Goal: Download file/media

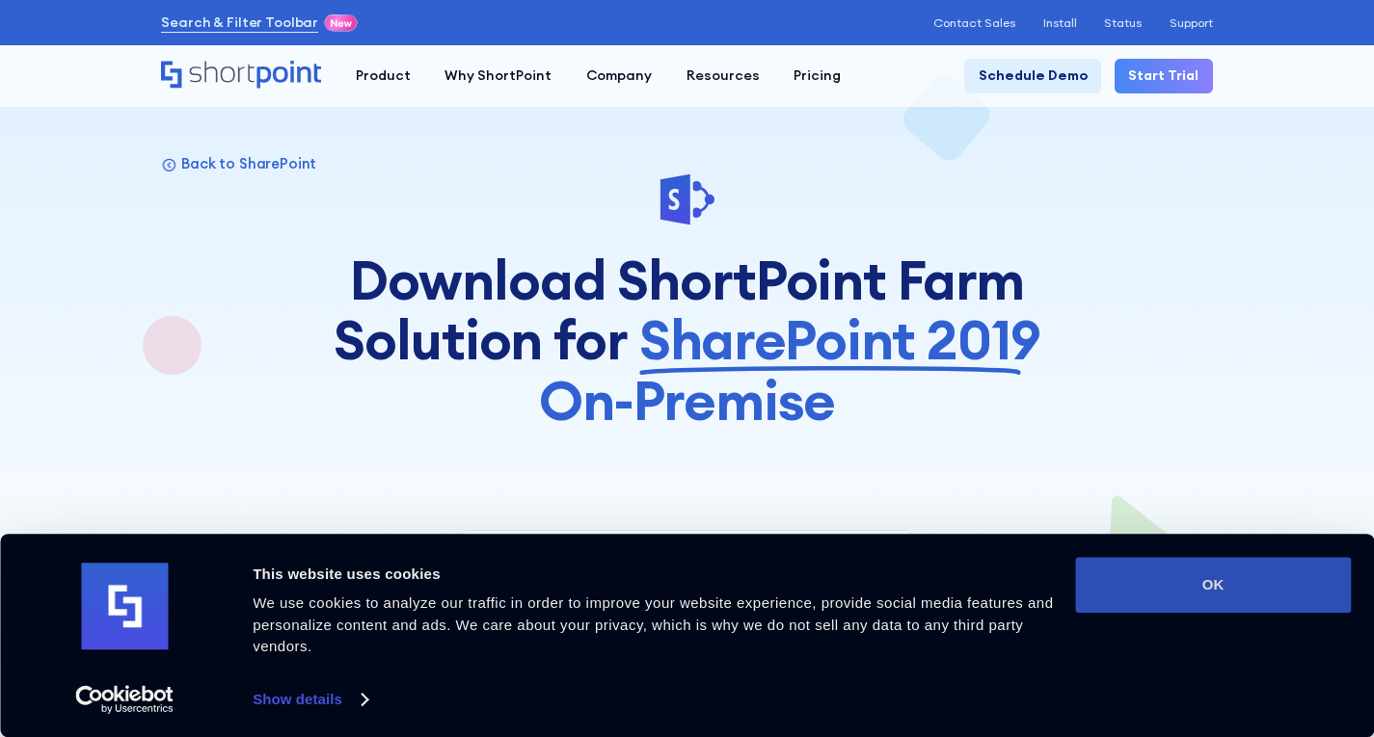
click at [1228, 578] on button "OK" at bounding box center [1213, 585] width 276 height 56
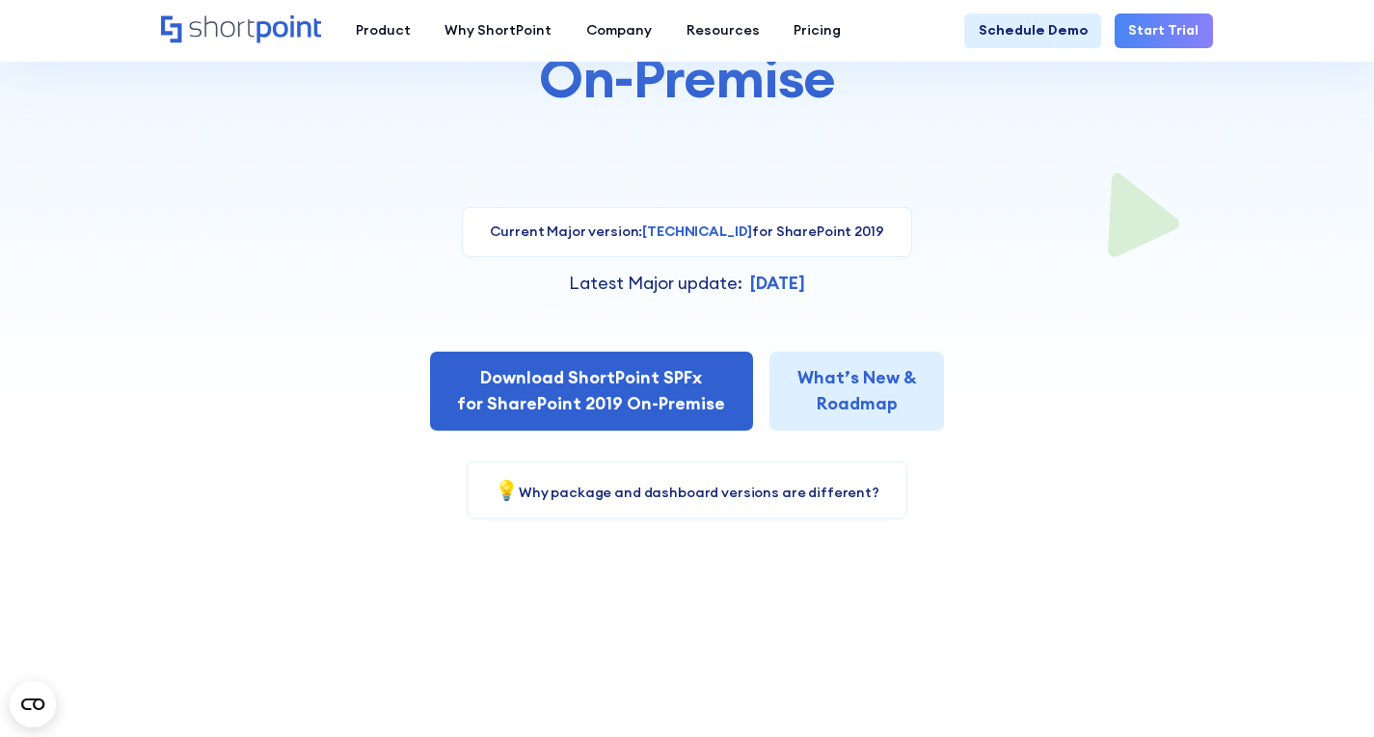
scroll to position [289, 0]
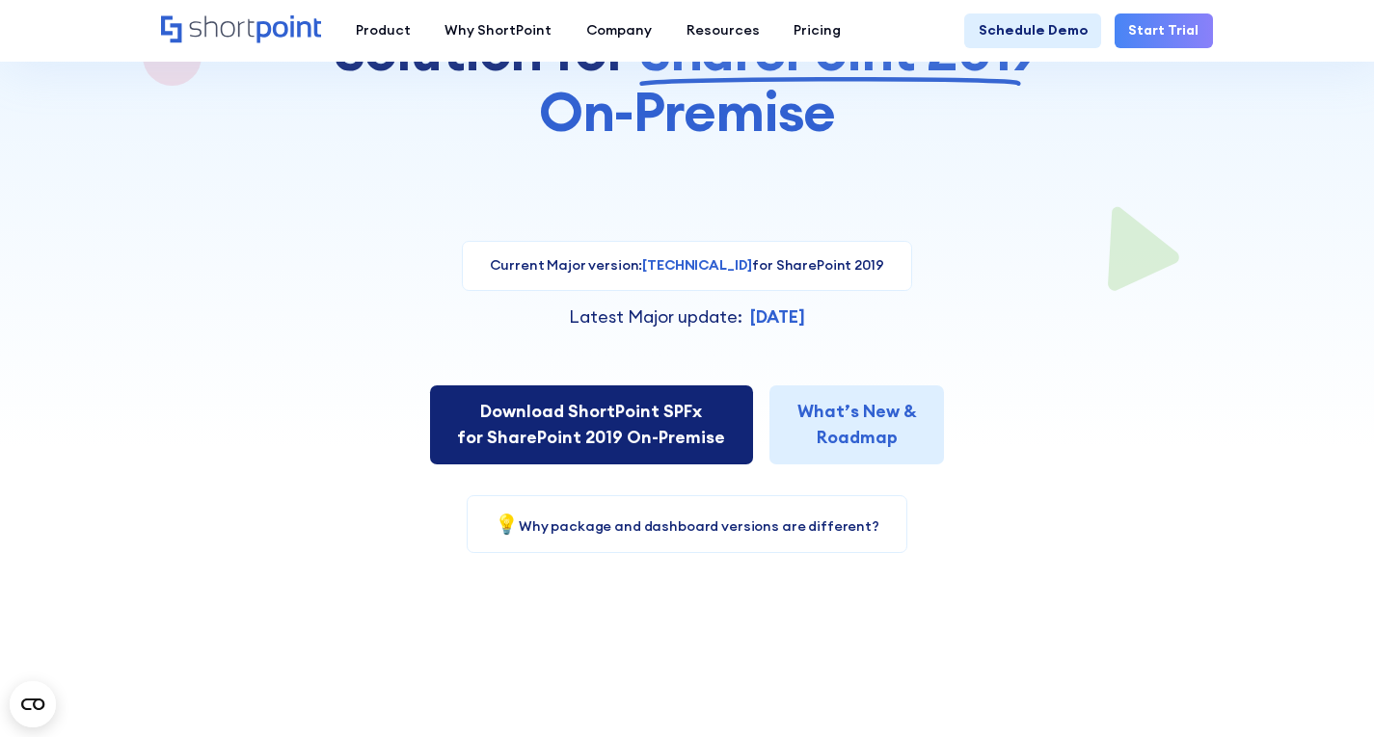
click at [583, 422] on link "Download ShortPoint SPFx for SharePoint 2019 On-Premise" at bounding box center [591, 425] width 323 height 79
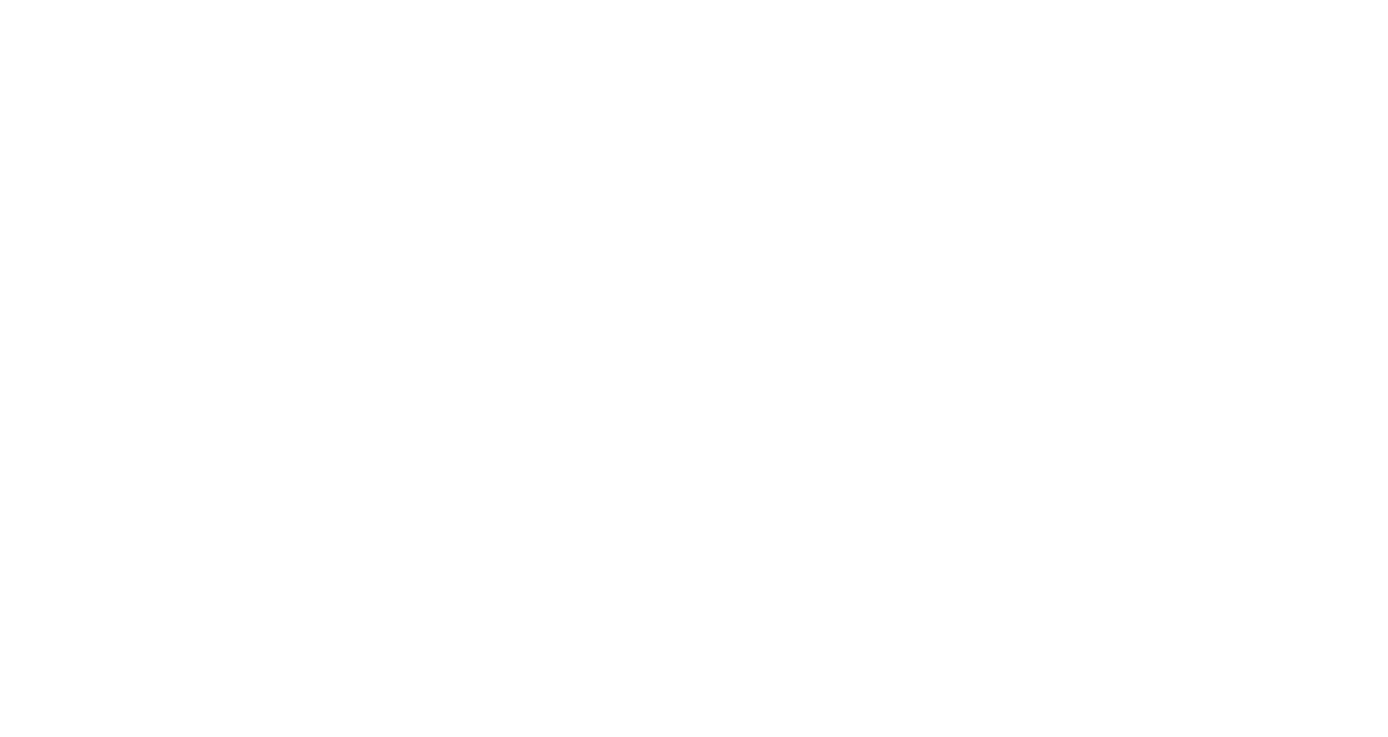
select select "SharePoint 2019 (On-Premise)"
